Goal: Complete application form

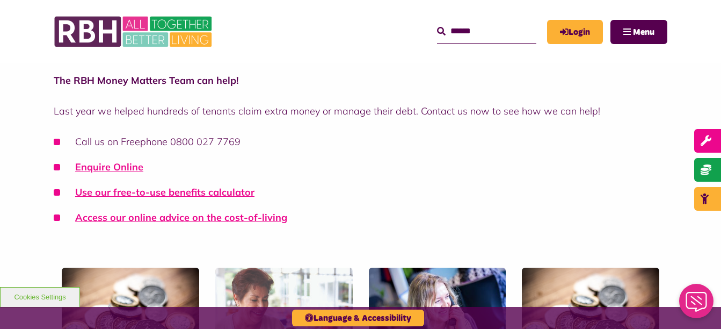
scroll to position [266, 0]
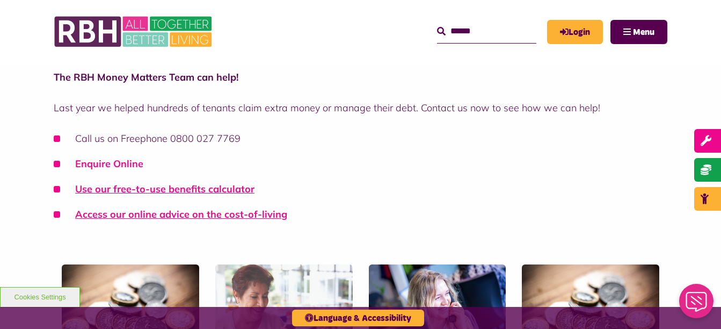
click at [107, 163] on link "Enquire Online" at bounding box center [109, 163] width 68 height 12
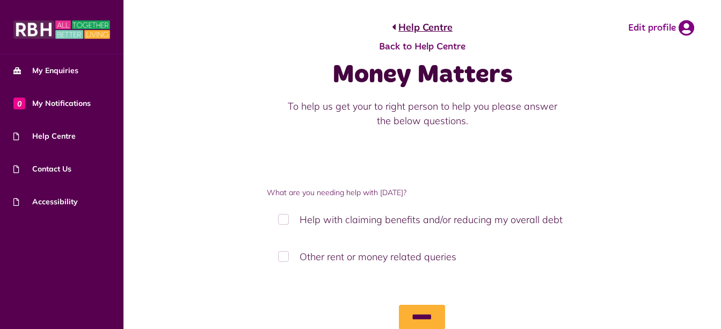
scroll to position [40, 0]
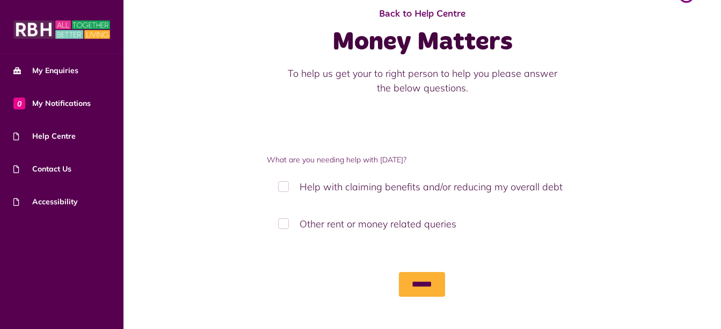
click at [285, 185] on label "Help with claiming benefits and/or reducing my overall debt" at bounding box center [422, 187] width 310 height 32
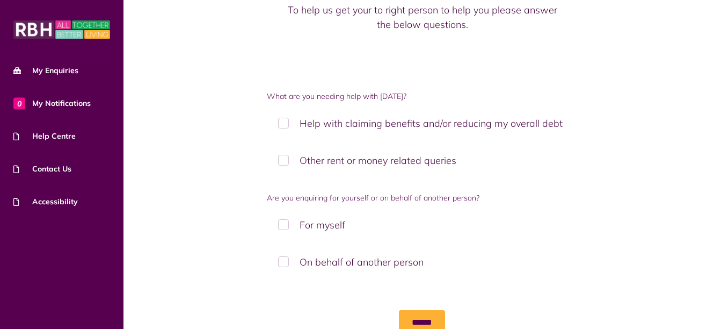
scroll to position [141, 0]
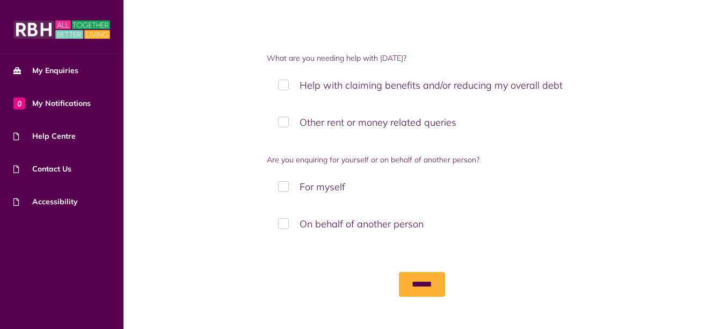
click at [283, 221] on label "On behalf of another person" at bounding box center [422, 224] width 310 height 32
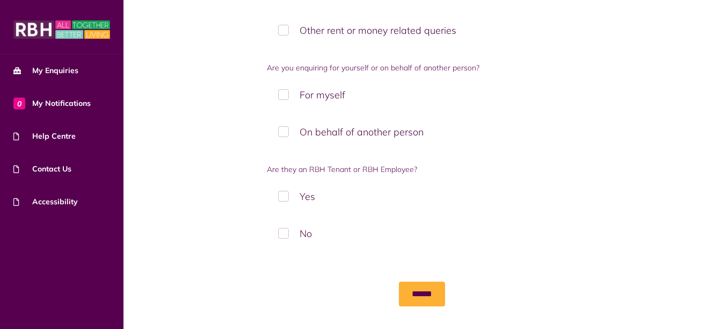
scroll to position [234, 0]
click at [286, 230] on label "No" at bounding box center [422, 232] width 310 height 32
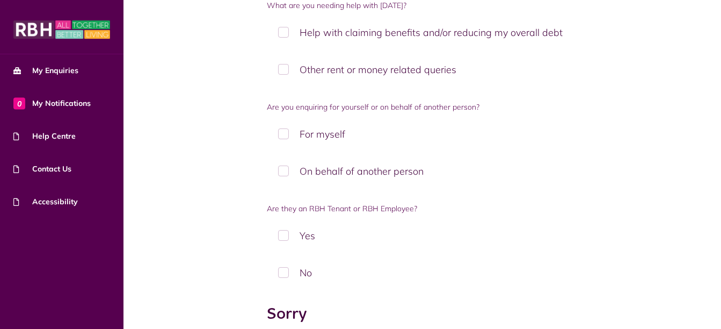
scroll to position [194, 0]
